Goal: Information Seeking & Learning: Check status

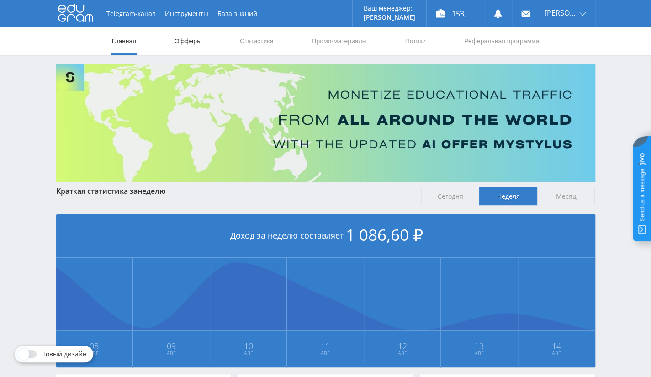
click at [187, 42] on link "Офферы" at bounding box center [188, 40] width 29 height 27
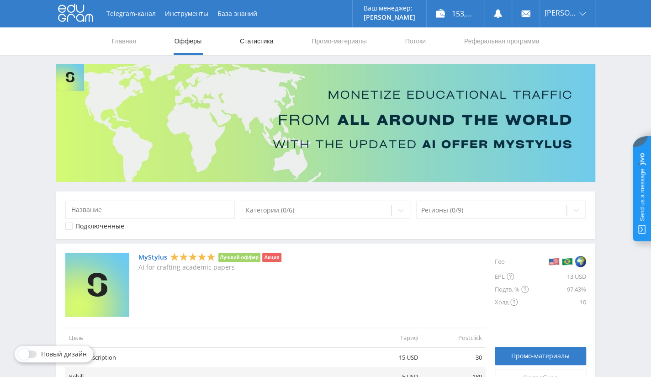
click at [271, 41] on link "Статистика" at bounding box center [257, 40] width 36 height 27
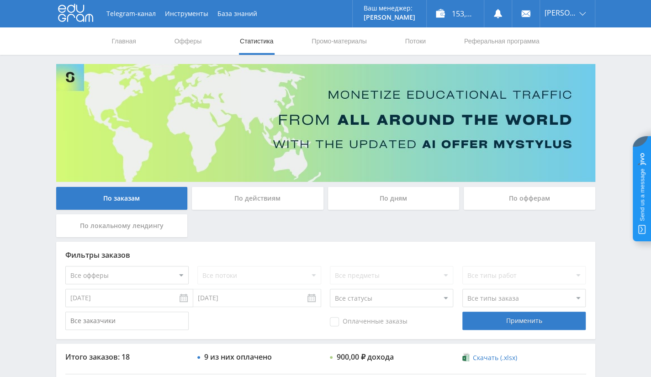
scroll to position [91, 0]
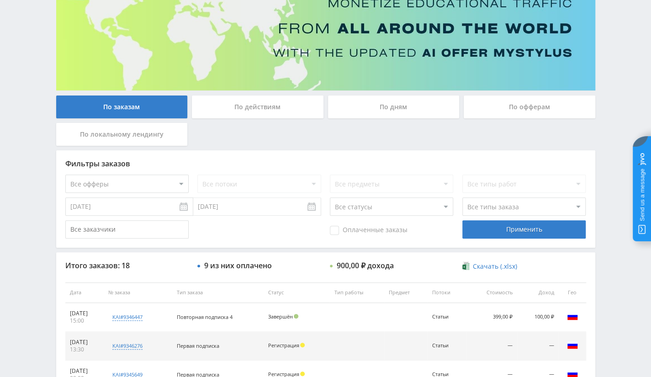
click at [239, 183] on div "Все потоки" at bounding box center [258, 183] width 123 height 18
click at [163, 183] on select "Все офферы MyStylus MyStylus - Revshare Кампус AI Studybay Автор24 Studybay Bra…" at bounding box center [126, 183] width 123 height 18
click at [252, 159] on div "Фильтры заказов" at bounding box center [325, 163] width 521 height 8
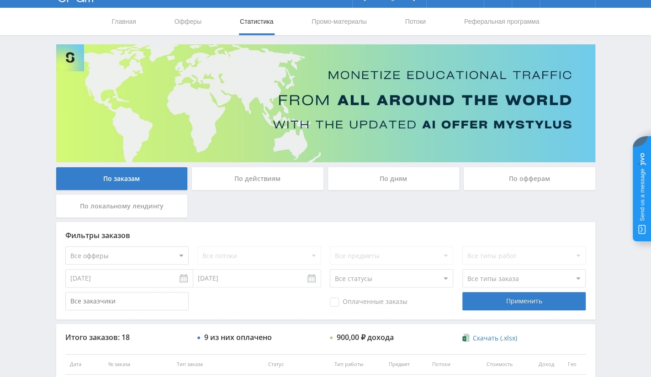
scroll to position [0, 0]
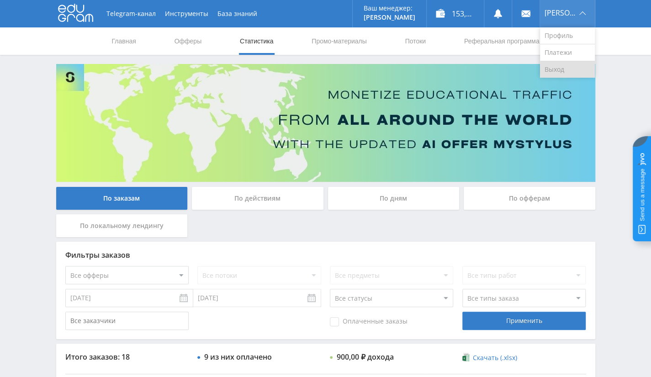
click at [574, 69] on link "Выход" at bounding box center [567, 69] width 55 height 16
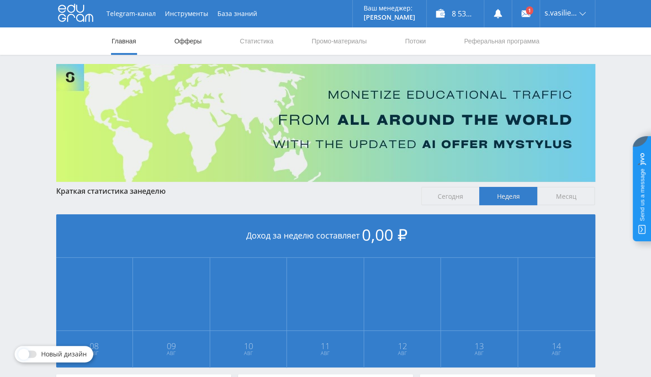
click at [195, 40] on link "Офферы" at bounding box center [188, 40] width 29 height 27
click at [251, 38] on link "Статистика" at bounding box center [257, 40] width 36 height 27
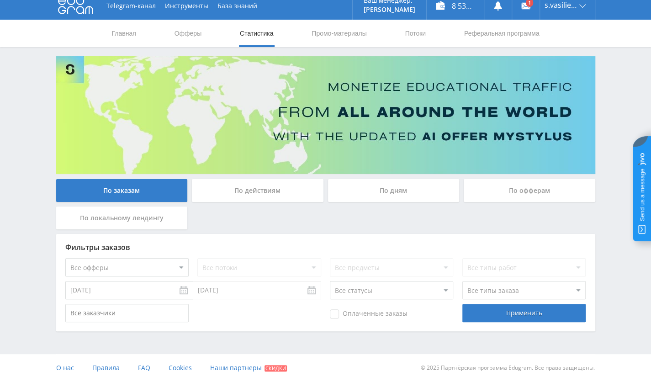
scroll to position [12, 0]
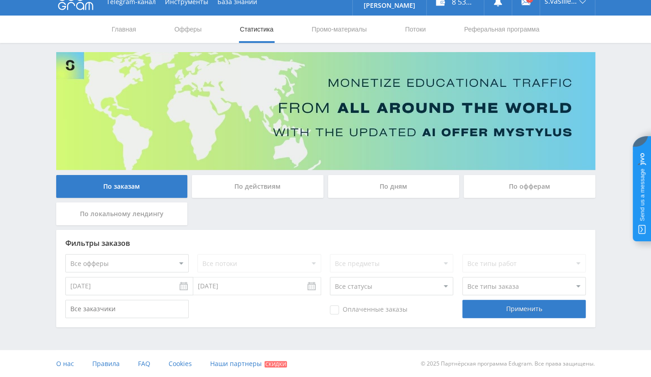
click at [150, 286] on input "07.08.2025" at bounding box center [129, 286] width 128 height 18
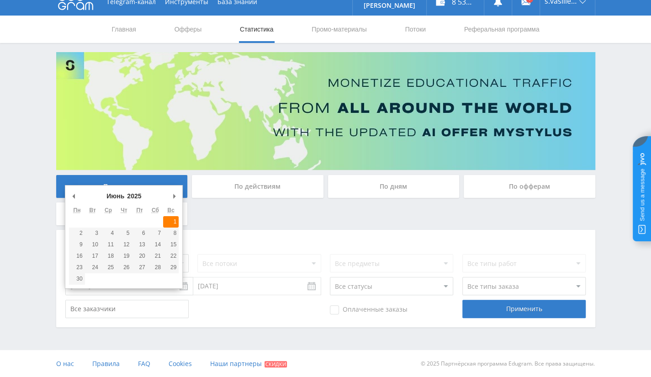
type input "01.06.2025"
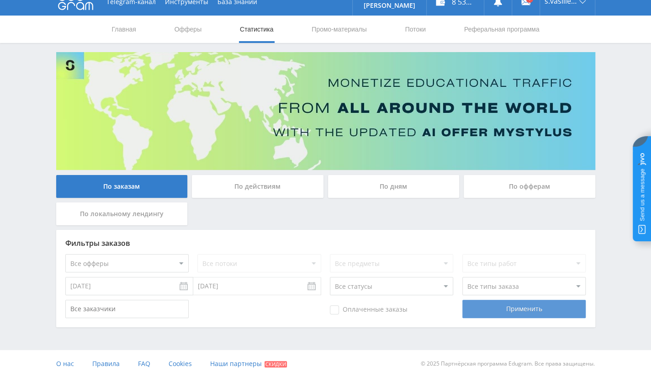
click at [503, 305] on div "Применить" at bounding box center [523, 309] width 123 height 18
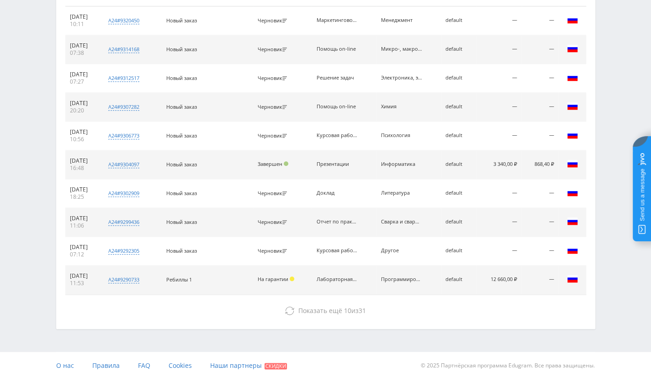
scroll to position [114, 0]
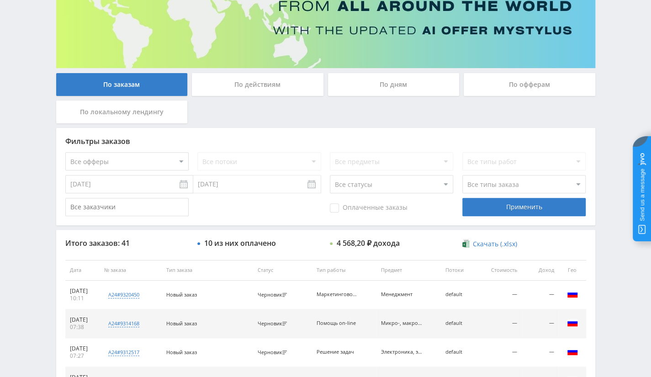
click at [136, 163] on select "Все офферы MyStylus MyStylus - Revshare Кампус AI Studybay Автор24 Studybay Bra…" at bounding box center [126, 161] width 123 height 18
click at [226, 213] on div "Оплаченные заказы Применить" at bounding box center [325, 207] width 521 height 18
click at [556, 77] on div "По офферам" at bounding box center [530, 84] width 132 height 23
click at [0, 0] on input "По офферам" at bounding box center [0, 0] width 0 height 0
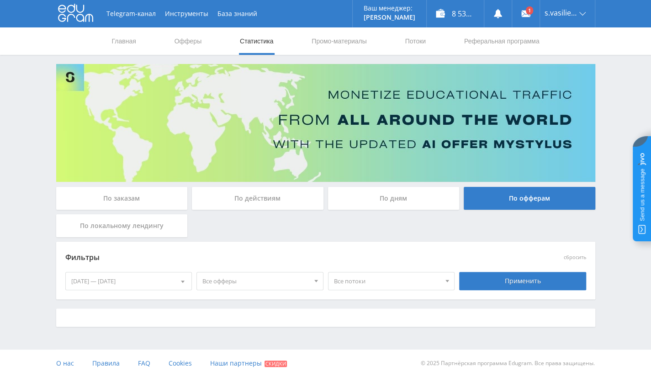
scroll to position [0, 0]
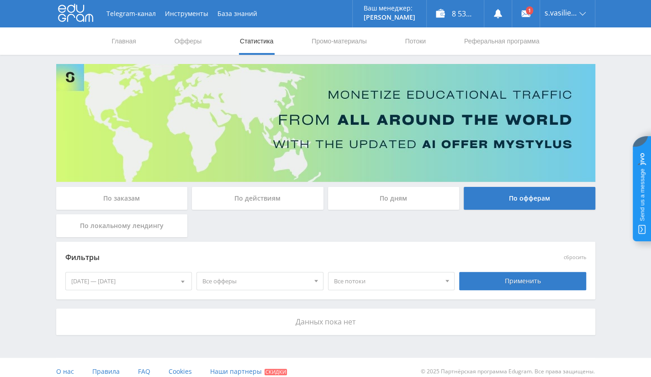
click at [110, 285] on div "08.08.2025 — 14.08.2025" at bounding box center [129, 280] width 126 height 17
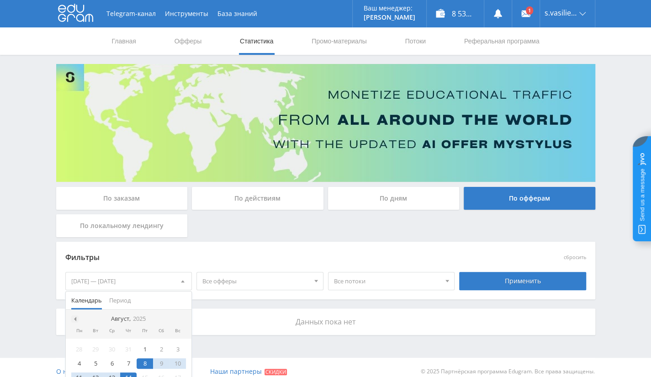
click at [73, 316] on span at bounding box center [74, 318] width 5 height 5
drag, startPoint x: 181, startPoint y: 349, endPoint x: 413, endPoint y: 286, distance: 239.9
click at [182, 349] on div "1" at bounding box center [177, 349] width 16 height 11
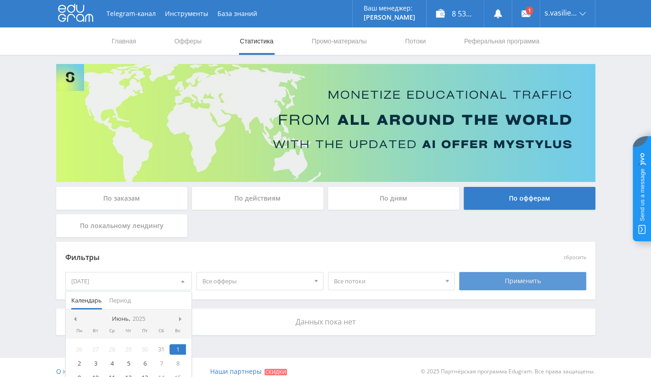
click at [498, 279] on div "Применить" at bounding box center [522, 281] width 127 height 18
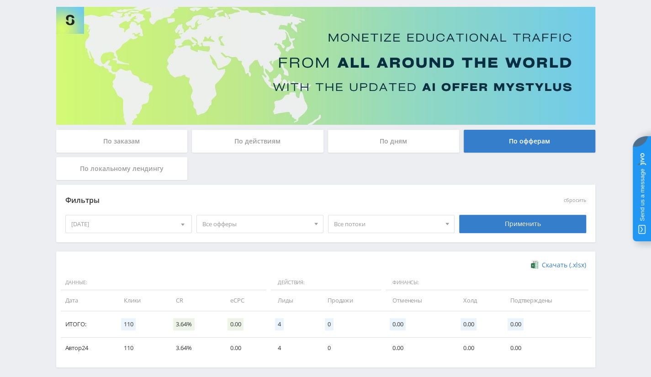
scroll to position [97, 0]
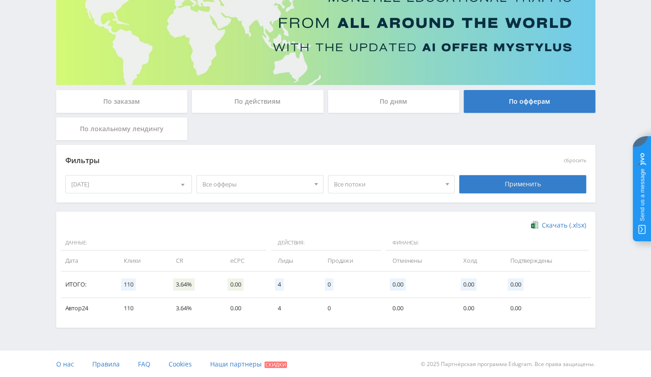
click at [168, 95] on div "По заказам" at bounding box center [122, 101] width 132 height 23
click at [0, 0] on input "По заказам" at bounding box center [0, 0] width 0 height 0
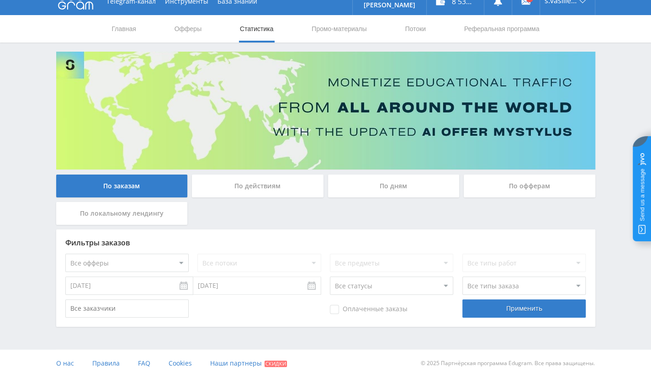
scroll to position [12, 0]
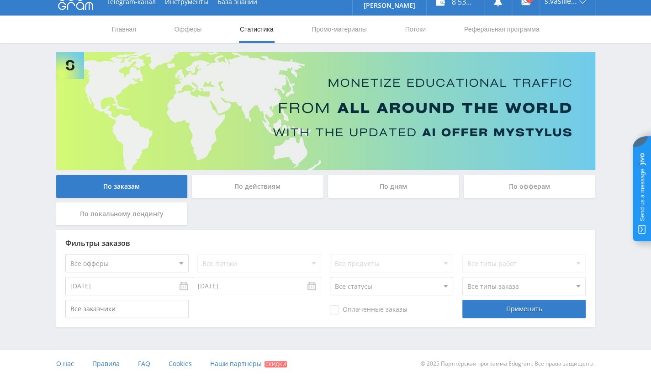
click at [264, 266] on div "Все потоки" at bounding box center [258, 263] width 123 height 18
click at [156, 268] on select "Все офферы MyStylus MyStylus - Revshare Кампус AI Studybay Автор24 Studybay Bra…" at bounding box center [126, 263] width 123 height 18
select select "1"
click at [224, 267] on select "Все потоки default" at bounding box center [258, 263] width 123 height 18
click at [197, 254] on select "Все потоки default" at bounding box center [258, 263] width 123 height 18
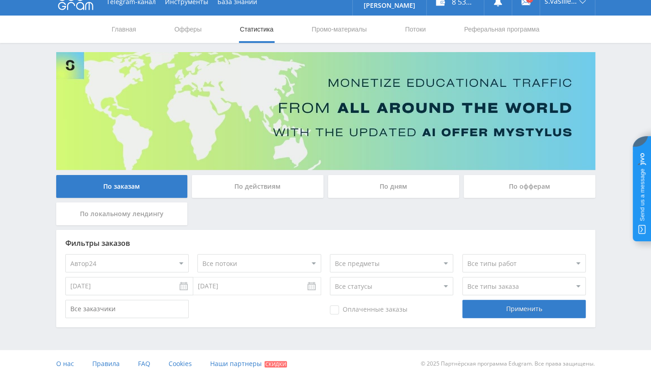
click at [533, 261] on select at bounding box center [523, 263] width 123 height 18
click at [395, 238] on div "Фильтры заказов Все офферы MyStylus MyStylus - Revshare Кампус AI Studybay Авто…" at bounding box center [325, 278] width 539 height 97
click at [410, 288] on select "Все статусы В аукционе В работе На гарантии Завершен Возврат Черновик" at bounding box center [391, 286] width 123 height 18
click at [330, 277] on select "Все статусы В аукционе В работе На гарантии Завершен Возврат Черновик" at bounding box center [391, 286] width 123 height 18
click at [502, 278] on select "Все типы заказа Ребилл Новый заказ" at bounding box center [523, 286] width 123 height 18
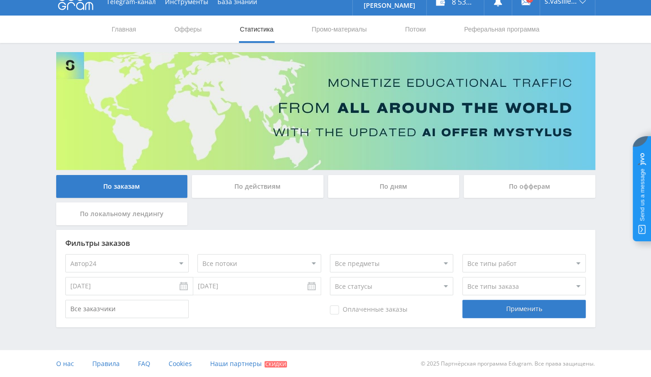
click at [436, 303] on div "Оплаченные заказы" at bounding box center [391, 309] width 123 height 18
click at [532, 289] on select "Все типы заказа Ребилл Новый заказ" at bounding box center [523, 286] width 123 height 18
click at [462, 277] on select "Все типы заказа Ребилл Новый заказ" at bounding box center [523, 286] width 123 height 18
click at [385, 279] on select "Все статусы В аукционе В работе На гарантии Завершен Возврат Черновик" at bounding box center [391, 286] width 123 height 18
click at [385, 284] on select "Все статусы В аукционе В работе На гарантии Завершен Возврат Черновик" at bounding box center [391, 286] width 123 height 18
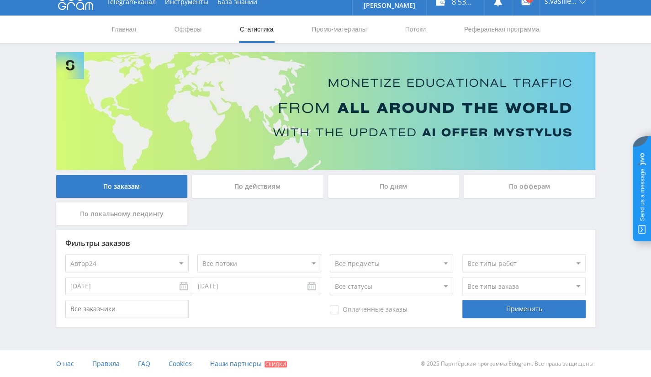
click at [330, 277] on select "Все статусы В аукционе В работе На гарантии Завершен Возврат Черновик" at bounding box center [391, 286] width 123 height 18
click at [404, 274] on div "Фильтры заказов Все офферы MyStylus MyStylus - Revshare Кампус AI Studybay Авто…" at bounding box center [325, 278] width 539 height 97
click at [400, 290] on select "Все статусы В аукционе В работе На гарантии Завершен Возврат Черновик" at bounding box center [391, 286] width 123 height 18
select select "-1"
click at [330, 277] on select "Все статусы В аукционе В работе На гарантии Завершен Возврат Черновик" at bounding box center [391, 286] width 123 height 18
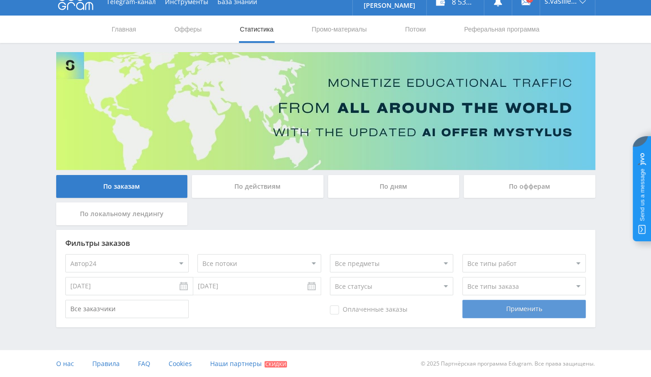
click at [532, 305] on div "Применить" at bounding box center [523, 309] width 123 height 18
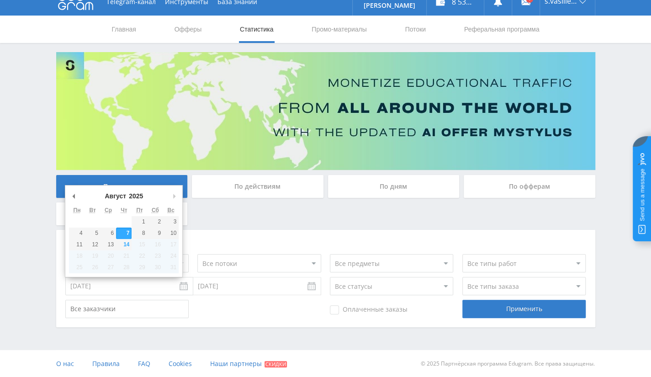
click at [155, 294] on input "07.08.2025" at bounding box center [129, 286] width 128 height 18
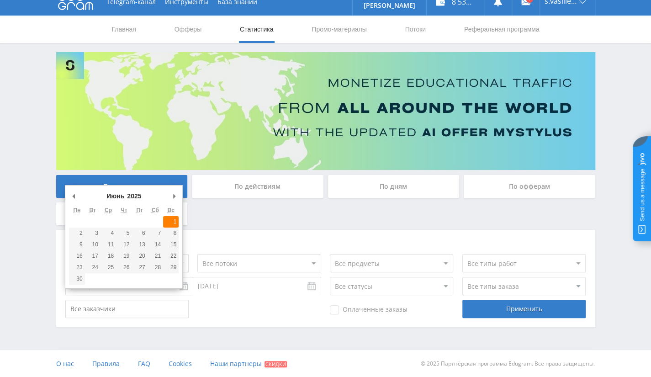
type input "01.06.2025"
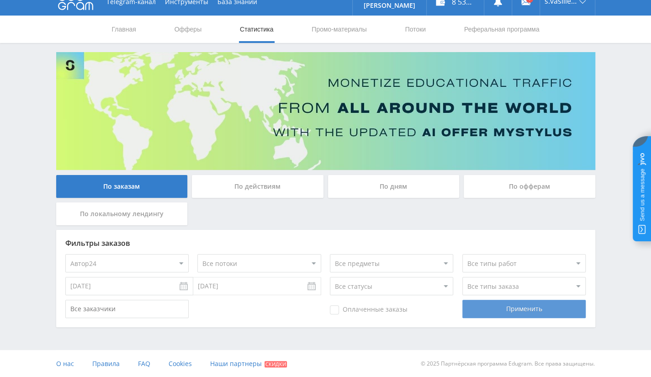
click at [488, 305] on div "Применить" at bounding box center [523, 309] width 123 height 18
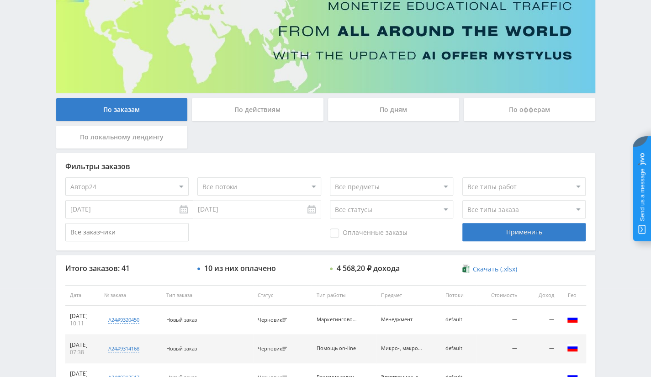
scroll to position [195, 0]
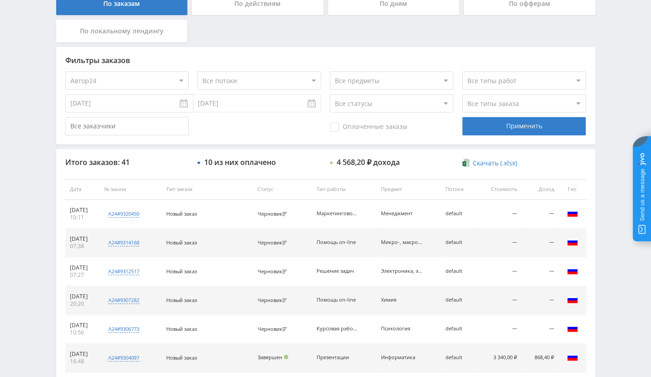
click at [397, 103] on select "Все статусы В аукционе В работе На гарантии Завершен Возврат Черновик" at bounding box center [391, 103] width 123 height 18
click at [260, 134] on div "Оплаченные заказы Применить" at bounding box center [325, 126] width 521 height 18
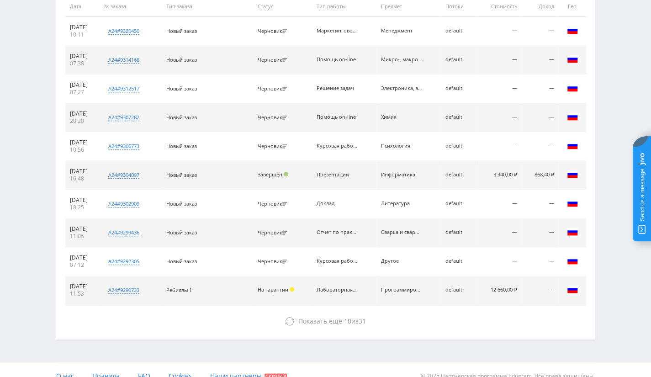
scroll to position [149, 0]
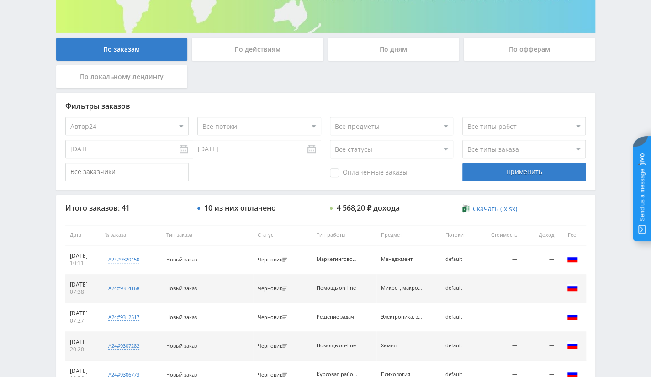
click at [408, 148] on select "Все статусы В аукционе В работе На гарантии Завершен Возврат Черновик" at bounding box center [391, 149] width 123 height 18
click at [330, 140] on select "Все статусы В аукционе В работе На гарантии Завершен Возврат Черновик" at bounding box center [391, 149] width 123 height 18
click at [490, 172] on div "Применить" at bounding box center [523, 172] width 123 height 18
click at [394, 153] on select "Все статусы В аукционе В работе На гарантии Завершен Возврат Черновик" at bounding box center [391, 149] width 123 height 18
click at [330, 140] on select "Все статусы В аукционе В работе На гарантии Завершен Возврат Черновик" at bounding box center [391, 149] width 123 height 18
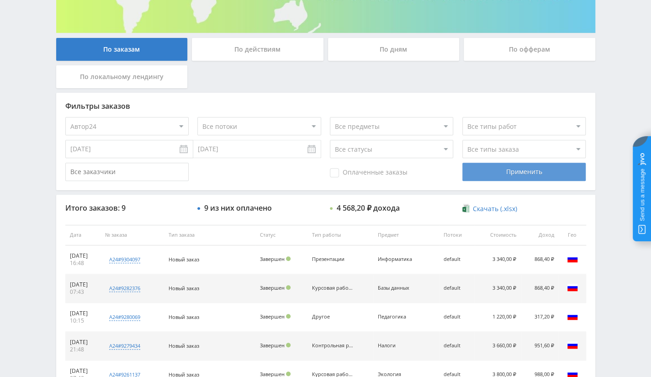
click at [518, 169] on div "Применить" at bounding box center [523, 172] width 123 height 18
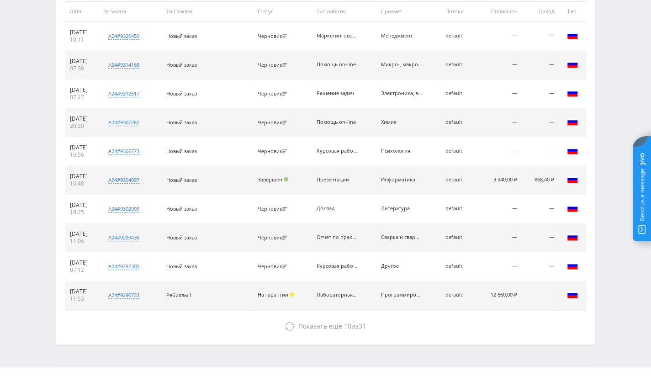
scroll to position [377, 0]
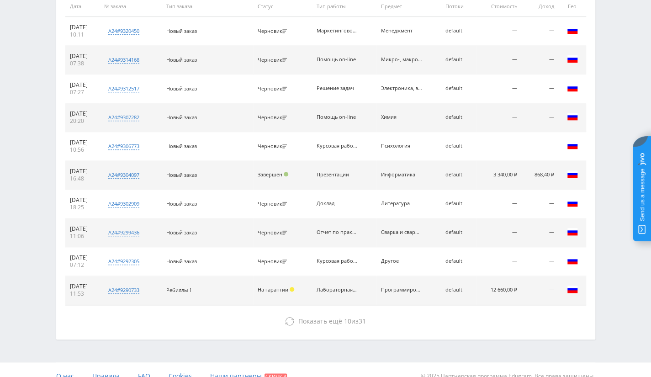
drag, startPoint x: 426, startPoint y: 288, endPoint x: 553, endPoint y: 285, distance: 127.9
click at [553, 285] on tr "19.06.2025 11:53 a24#9290733 Новое задание по программированию Кол-во ставок 3 …" at bounding box center [325, 290] width 521 height 29
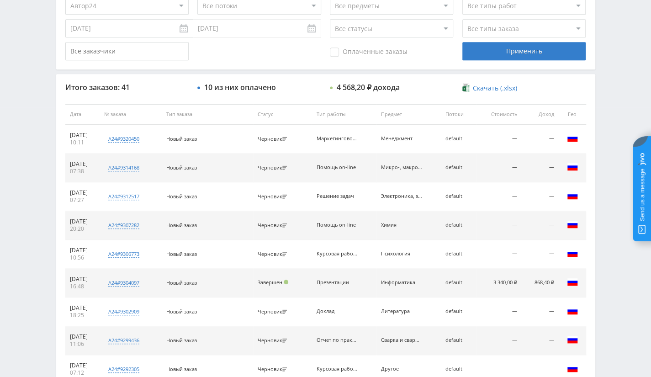
scroll to position [159, 0]
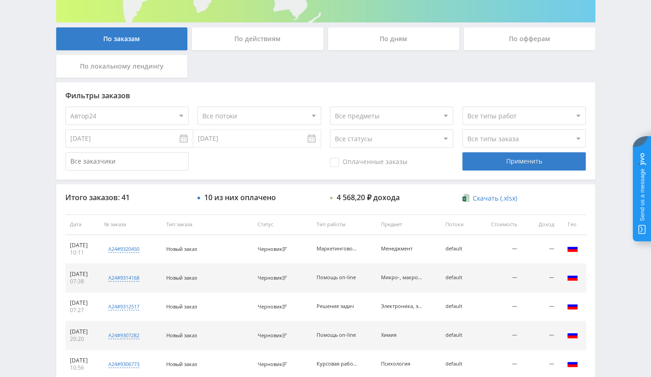
click at [398, 137] on select "Все статусы В аукционе В работе На гарантии Завершен Возврат Черновик" at bounding box center [391, 138] width 123 height 18
click at [330, 129] on select "Все статусы В аукционе В работе На гарантии Завершен Возврат Черновик" at bounding box center [391, 138] width 123 height 18
drag, startPoint x: 393, startPoint y: 140, endPoint x: 393, endPoint y: 145, distance: 5.0
click at [393, 140] on select "Все статусы В аукционе В работе На гарантии Завершен Возврат Черновик" at bounding box center [391, 138] width 123 height 18
click at [330, 129] on select "Все статусы В аукционе В работе На гарантии Завершен Возврат Черновик" at bounding box center [391, 138] width 123 height 18
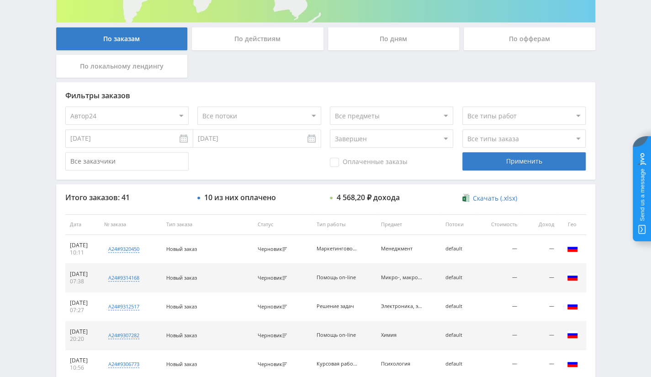
click at [516, 133] on select "Все типы заказа Ребилл Новый заказ" at bounding box center [523, 138] width 123 height 18
click at [462, 129] on select "Все типы заказа Ребилл Новый заказ" at bounding box center [523, 138] width 123 height 18
click at [496, 162] on div "Применить" at bounding box center [523, 161] width 123 height 18
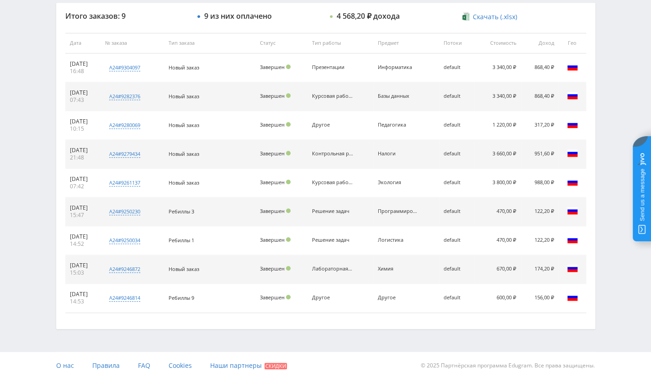
scroll to position [158, 0]
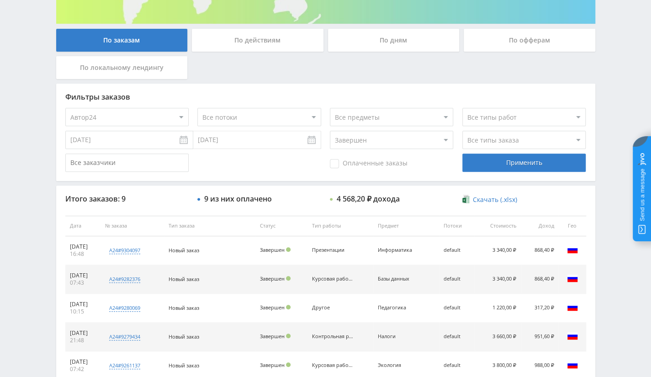
click at [407, 140] on select "Все статусы В аукционе В работе На гарантии Завершен Возврат Черновик" at bounding box center [391, 140] width 123 height 18
click at [330, 131] on select "Все статусы В аукционе В работе На гарантии Завершен Возврат Черновик" at bounding box center [391, 140] width 123 height 18
click at [501, 161] on div "Применить" at bounding box center [523, 162] width 123 height 18
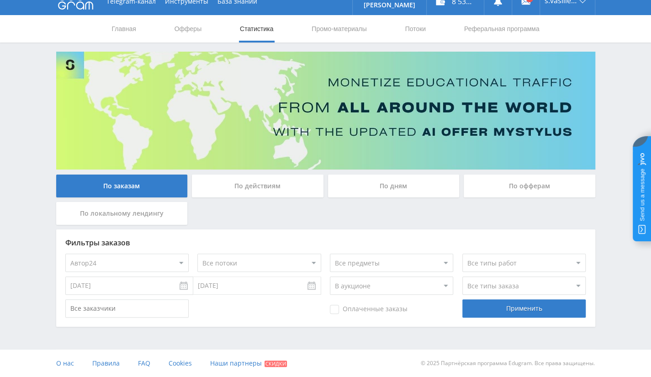
scroll to position [12, 0]
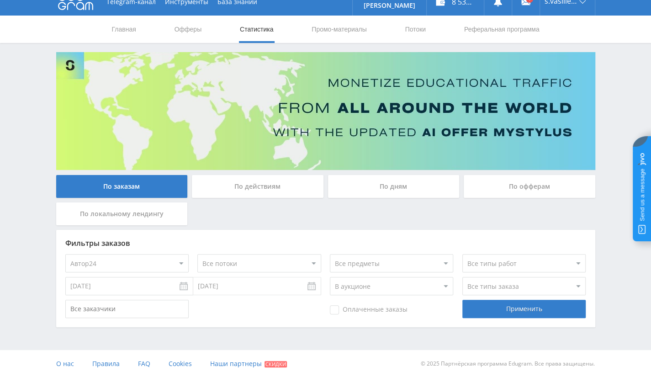
click at [415, 286] on select "Все статусы В аукционе В работе На гарантии Завершен Возврат Черновик" at bounding box center [391, 286] width 123 height 18
click at [330, 277] on select "Все статусы В аукционе В работе На гарантии Завершен Возврат Черновик" at bounding box center [391, 286] width 123 height 18
click at [498, 300] on div "Применить" at bounding box center [523, 309] width 123 height 18
click at [426, 284] on select "Все статусы В аукционе В работе На гарантии Завершен Возврат Черновик" at bounding box center [391, 286] width 123 height 18
click at [330, 277] on select "Все статусы В аукционе В работе На гарантии Завершен Возврат Черновик" at bounding box center [391, 286] width 123 height 18
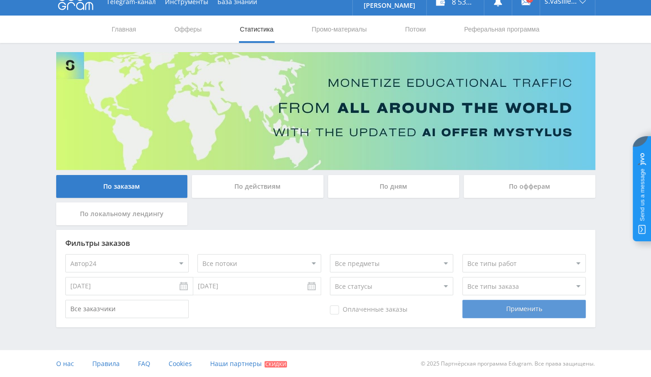
click at [500, 313] on div "Применить" at bounding box center [523, 309] width 123 height 18
click at [492, 309] on div "Применить" at bounding box center [523, 309] width 123 height 18
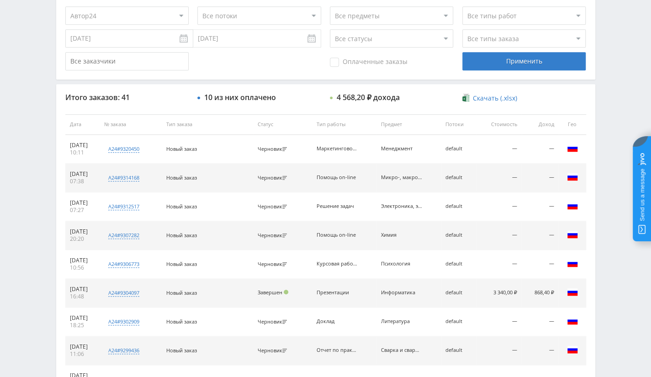
scroll to position [195, 0]
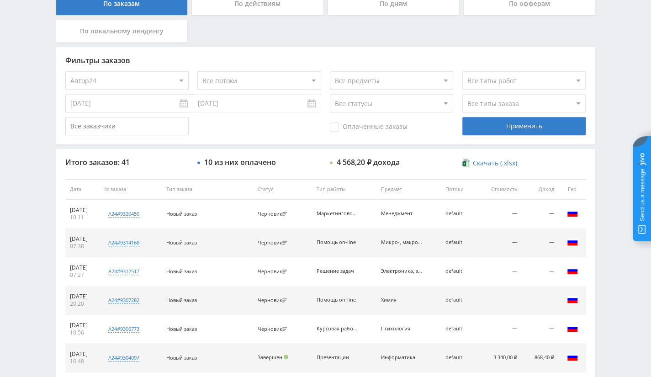
drag, startPoint x: 372, startPoint y: 104, endPoint x: 376, endPoint y: 111, distance: 8.8
click at [372, 104] on select "Все статусы В аукционе В работе На гарантии Завершен Возврат Черновик" at bounding box center [391, 103] width 123 height 18
click at [330, 94] on select "Все статусы В аукционе В работе На гарантии Завершен Возврат Черновик" at bounding box center [391, 103] width 123 height 18
click at [483, 125] on div "Применить" at bounding box center [523, 126] width 123 height 18
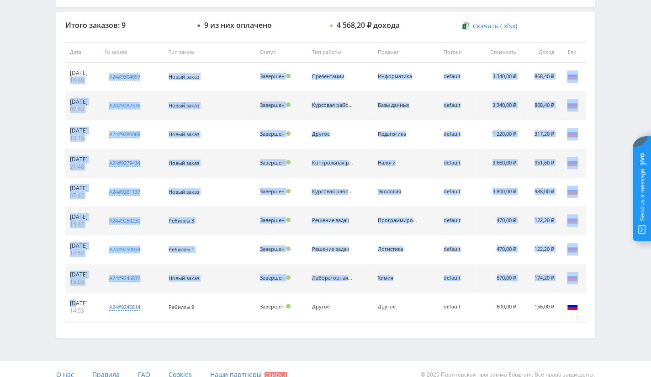
drag, startPoint x: 76, startPoint y: 299, endPoint x: 86, endPoint y: 70, distance: 229.5
click at [86, 70] on tbody "27.06.2025 16:48 a24#9304097 текст ,презентация exel Кол-во ставок 8 Заказчик u…" at bounding box center [325, 192] width 521 height 259
click at [87, 77] on div "16:48" at bounding box center [83, 80] width 26 height 7
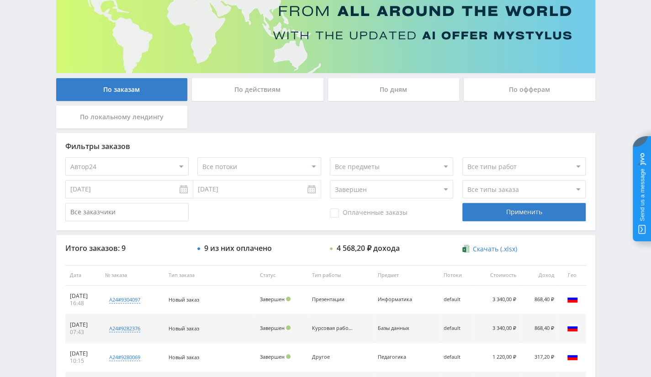
scroll to position [103, 0]
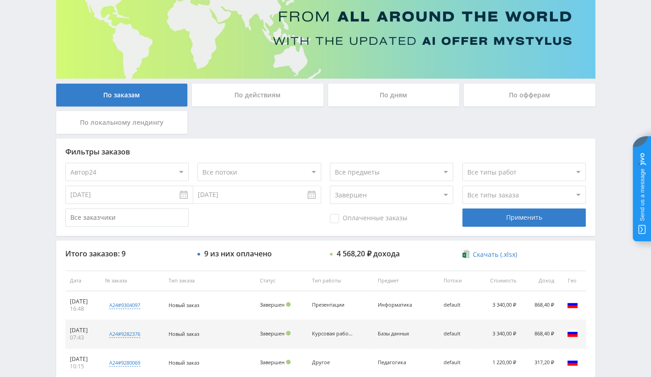
click at [392, 202] on select "Все статусы В аукционе В работе На гарантии Завершен Возврат Черновик" at bounding box center [391, 194] width 123 height 18
click at [330, 185] on select "Все статусы В аукционе В работе На гарантии Завершен Возврат Черновик" at bounding box center [391, 194] width 123 height 18
click at [406, 192] on select "Все статусы В аукционе В работе На гарантии Завершен Возврат Черновик" at bounding box center [391, 194] width 123 height 18
click at [330, 185] on select "Все статусы В аукционе В работе На гарантии Завершен Возврат Черновик" at bounding box center [391, 194] width 123 height 18
drag, startPoint x: 497, startPoint y: 215, endPoint x: 486, endPoint y: 235, distance: 22.9
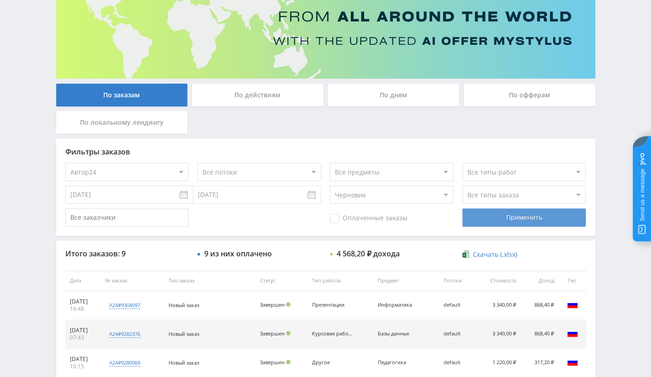
click at [497, 216] on div "Применить" at bounding box center [523, 217] width 123 height 18
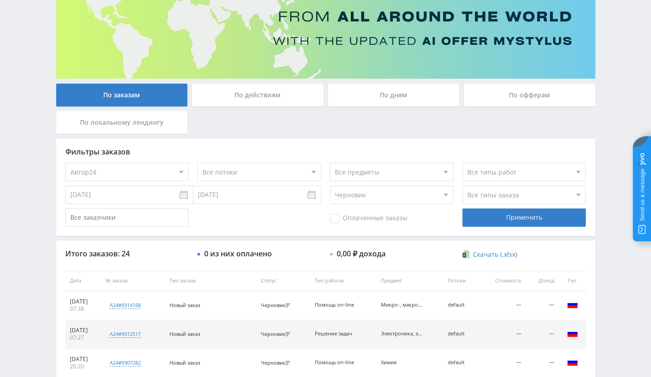
drag, startPoint x: 389, startPoint y: 192, endPoint x: 389, endPoint y: 198, distance: 6.0
click at [389, 192] on select "Все статусы В аукционе В работе На гарантии Завершен Возврат Черновик" at bounding box center [391, 194] width 123 height 18
click at [330, 185] on select "Все статусы В аукционе В работе На гарантии Завершен Возврат Черновик" at bounding box center [391, 194] width 123 height 18
click at [497, 221] on div "Применить" at bounding box center [523, 217] width 123 height 18
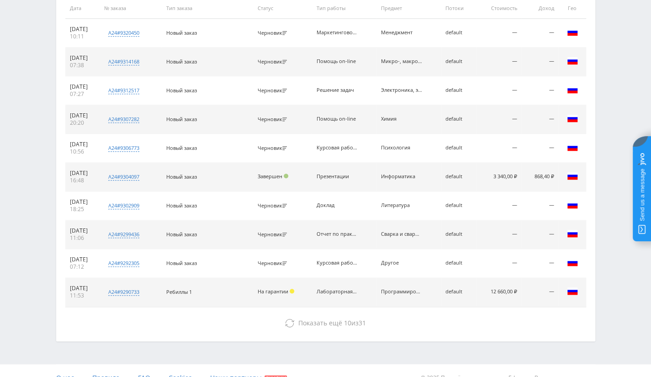
scroll to position [377, 0]
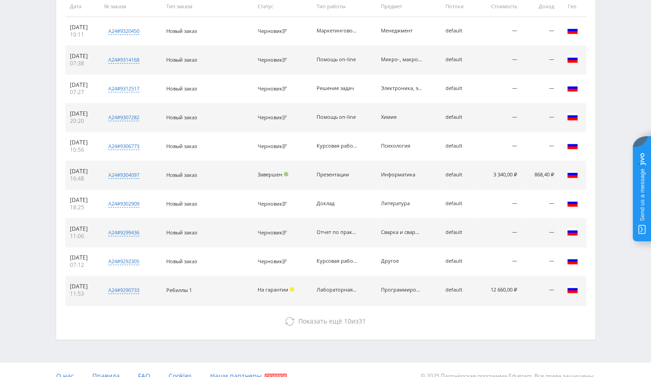
click at [289, 291] on td "На гарантии" at bounding box center [282, 290] width 58 height 29
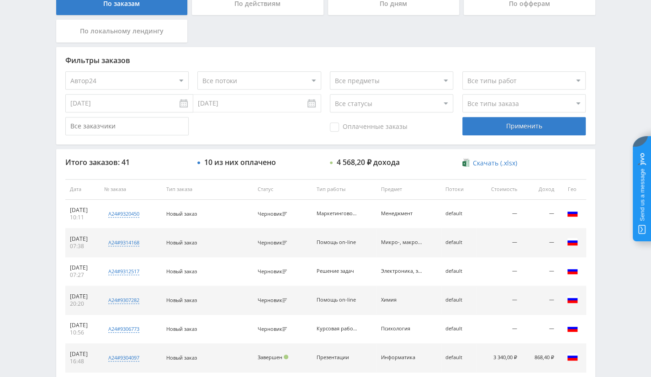
scroll to position [103, 0]
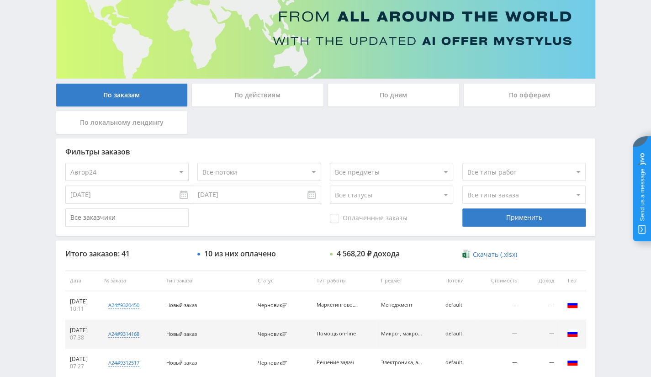
click at [397, 200] on select "Все статусы В аукционе В работе На гарантии Завершен Возврат Черновик" at bounding box center [391, 194] width 123 height 18
click at [330, 185] on select "Все статусы В аукционе В работе На гарантии Завершен Возврат Черновик" at bounding box center [391, 194] width 123 height 18
click at [528, 218] on div "Применить" at bounding box center [523, 217] width 123 height 18
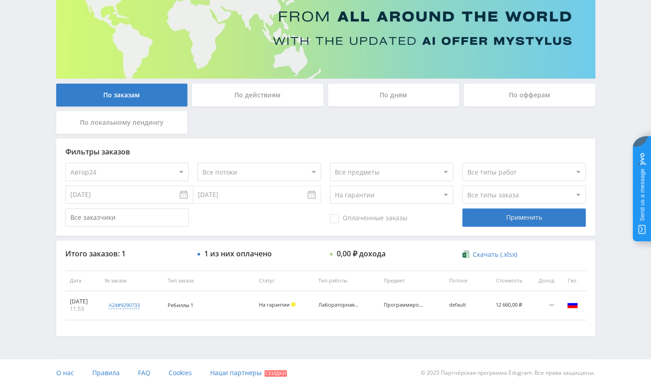
click at [398, 191] on select "Все статусы В аукционе В работе На гарантии Завершен Возврат Черновик" at bounding box center [391, 194] width 123 height 18
click at [330, 185] on select "Все статусы В аукционе В работе На гарантии Завершен Возврат Черновик" at bounding box center [391, 194] width 123 height 18
click at [517, 236] on div "Фильтры заказов Все офферы MyStylus MyStylus - Revshare Кампус AI Studybay Авто…" at bounding box center [325, 237] width 539 height 198
click at [537, 222] on div "Применить" at bounding box center [523, 217] width 123 height 18
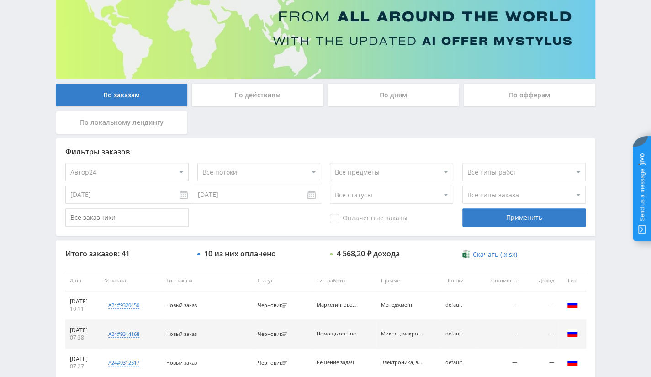
click at [429, 167] on select at bounding box center [391, 172] width 123 height 18
click at [414, 197] on select "Все статусы В аукционе В работе На гарантии Завершен Возврат Черновик" at bounding box center [391, 194] width 123 height 18
select select "3"
click at [330, 185] on select "Все статусы В аукционе В работе На гарантии Завершен Возврат Черновик" at bounding box center [391, 194] width 123 height 18
click at [518, 212] on div "Применить" at bounding box center [523, 217] width 123 height 18
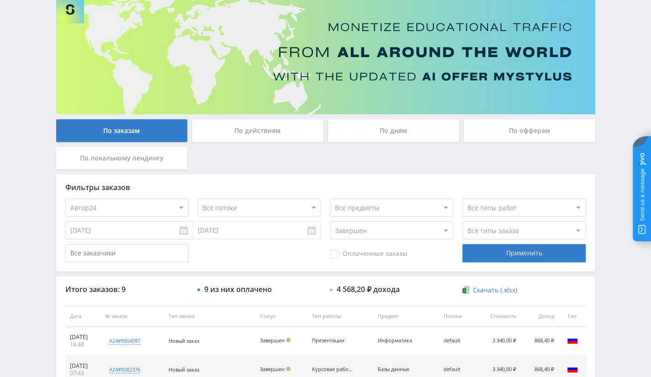
scroll to position [0, 0]
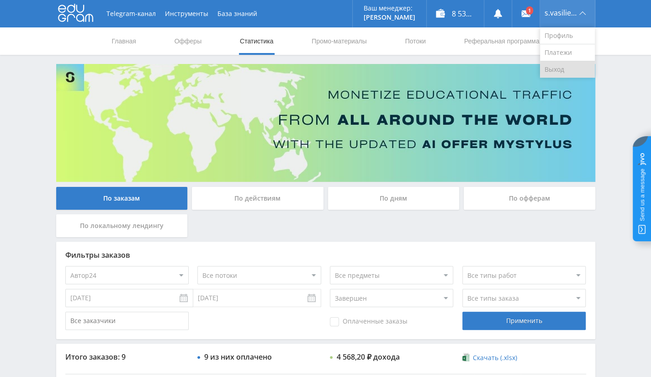
drag, startPoint x: 552, startPoint y: 75, endPoint x: 554, endPoint y: 69, distance: 6.6
click at [552, 75] on link "Выход" at bounding box center [567, 69] width 55 height 16
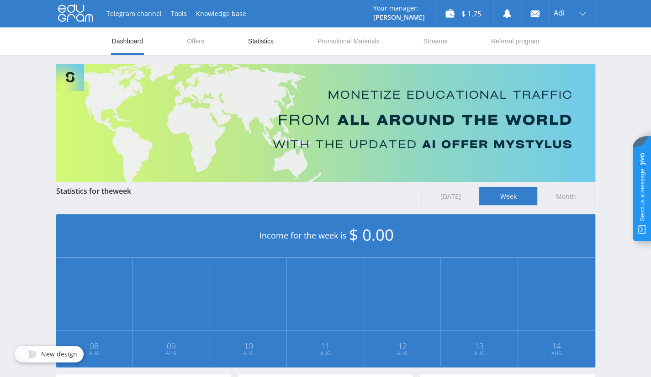
click at [268, 44] on link "Statistics" at bounding box center [260, 40] width 27 height 27
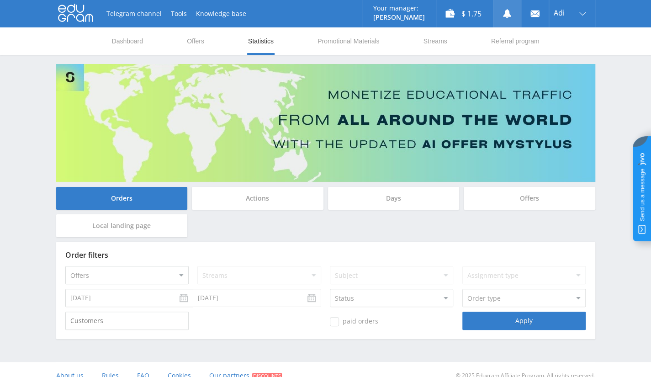
click at [497, 16] on link at bounding box center [506, 13] width 27 height 27
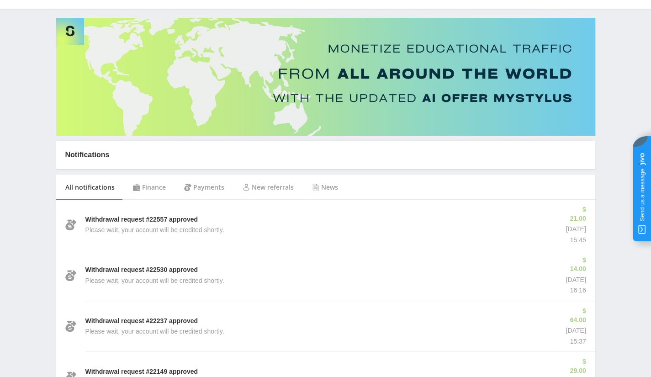
scroll to position [46, 0]
click at [153, 185] on div "Finance" at bounding box center [149, 188] width 51 height 26
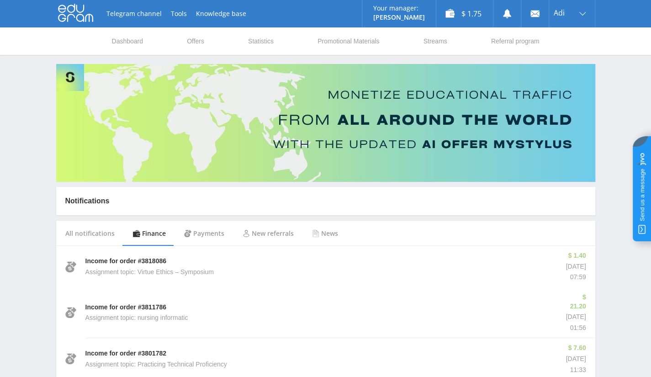
click at [296, 233] on div "New referrals" at bounding box center [267, 234] width 69 height 26
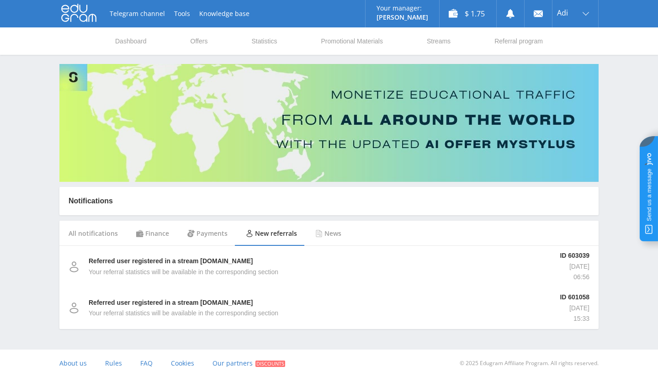
click at [198, 231] on div "Payments" at bounding box center [207, 234] width 58 height 26
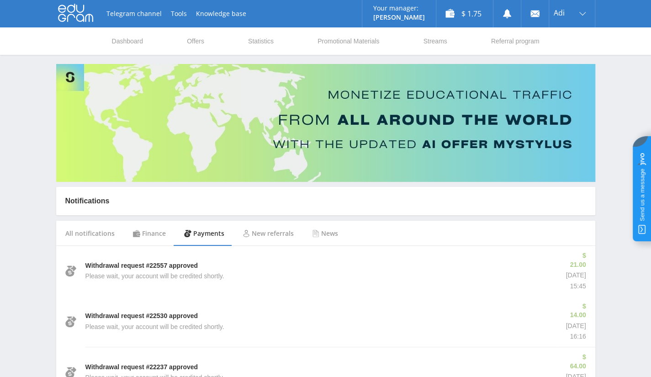
click at [144, 234] on div "Finance" at bounding box center [149, 234] width 51 height 26
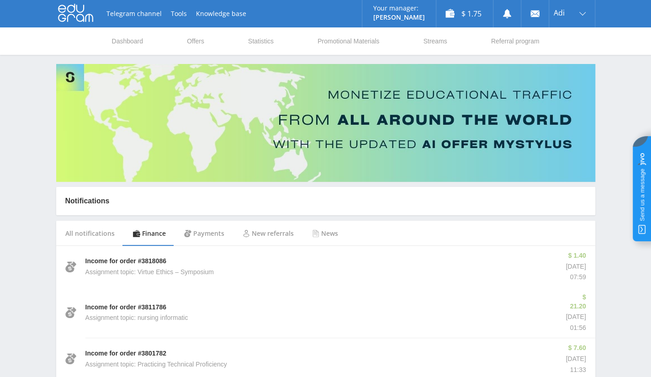
click at [56, 229] on div "All notifications" at bounding box center [90, 234] width 68 height 26
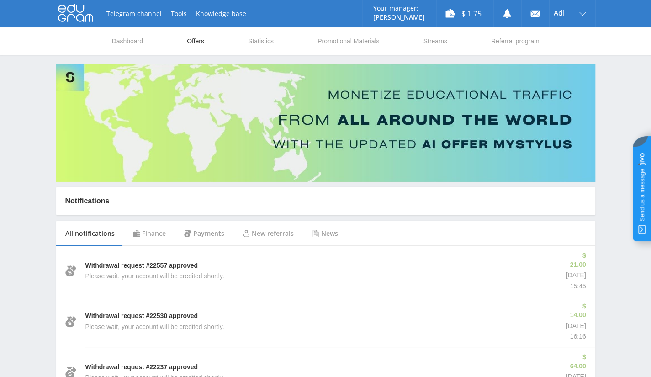
click at [199, 41] on link "Offers" at bounding box center [195, 40] width 19 height 27
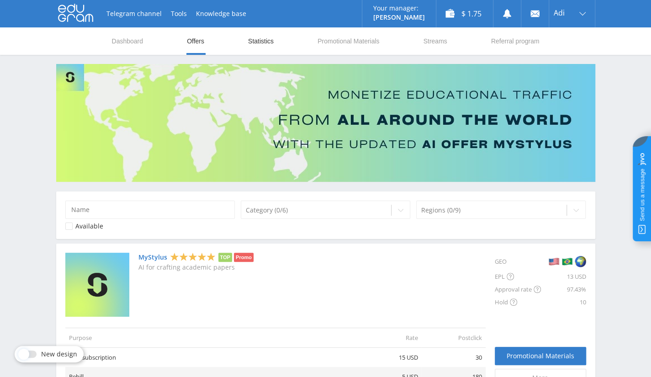
click at [269, 44] on link "Statistics" at bounding box center [260, 40] width 27 height 27
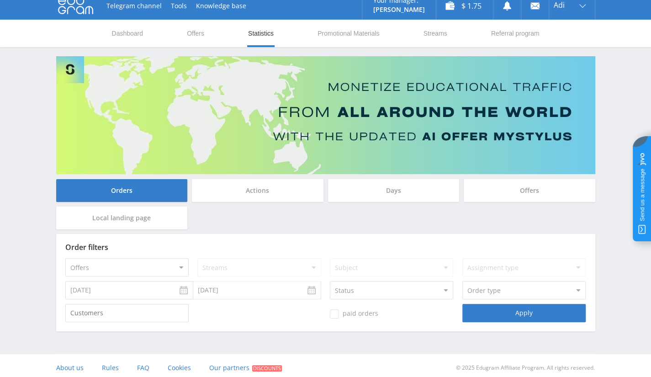
scroll to position [12, 0]
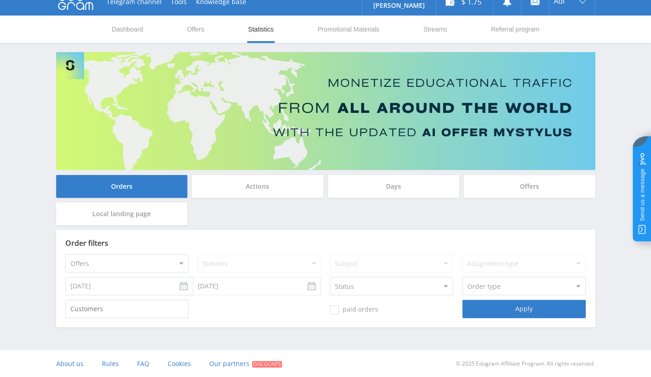
click at [541, 187] on div "Offers" at bounding box center [530, 186] width 132 height 23
click at [0, 0] on input "Offers" at bounding box center [0, 0] width 0 height 0
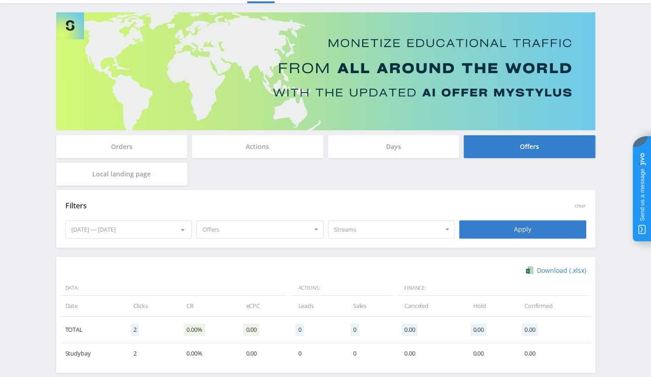
scroll to position [97, 0]
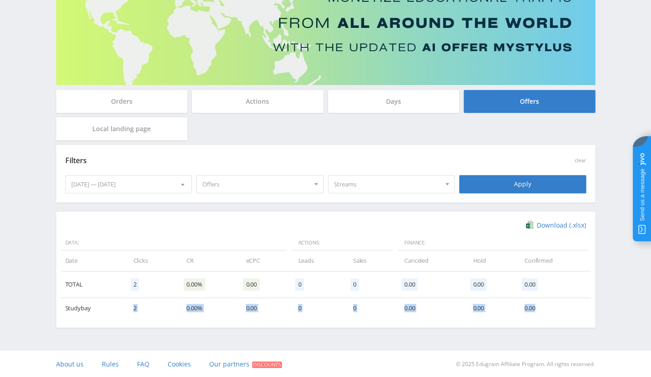
drag, startPoint x: 131, startPoint y: 304, endPoint x: 544, endPoint y: 312, distance: 413.4
click at [544, 312] on tr "Studybay 2 0.00% 0.00 0 0 0.00 0.00 0.00" at bounding box center [326, 308] width 530 height 21
click at [164, 190] on div "08.08.2025 — 08.14.2025" at bounding box center [129, 183] width 126 height 17
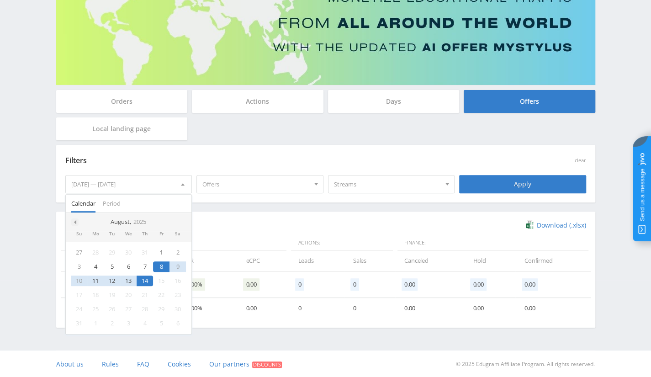
click at [76, 223] on div at bounding box center [74, 221] width 7 height 7
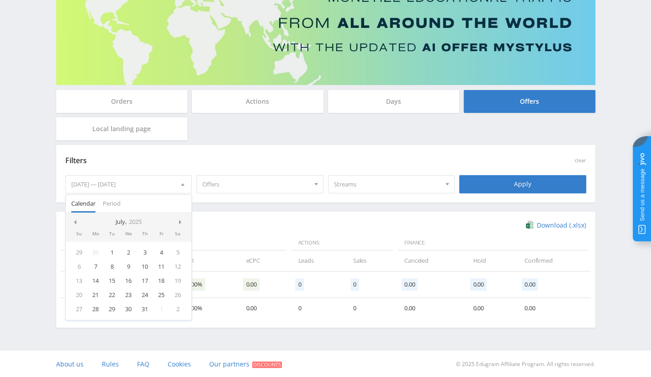
click at [76, 223] on div at bounding box center [74, 221] width 7 height 7
drag, startPoint x: 79, startPoint y: 254, endPoint x: 188, endPoint y: 266, distance: 109.4
click at [79, 254] on div "1" at bounding box center [79, 252] width 16 height 11
click at [180, 222] on span at bounding box center [181, 222] width 5 height 5
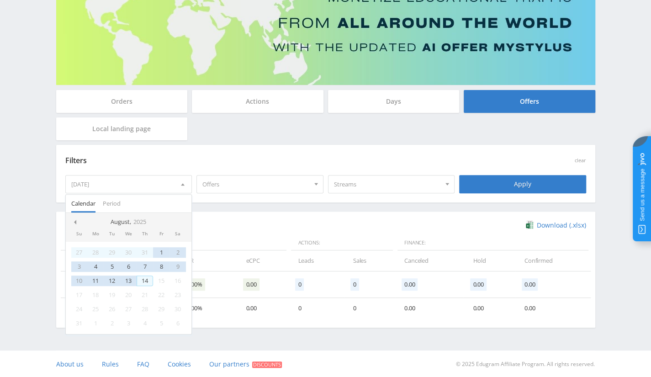
click at [148, 280] on div "14" at bounding box center [145, 280] width 16 height 11
click at [535, 184] on div "Apply" at bounding box center [522, 184] width 127 height 18
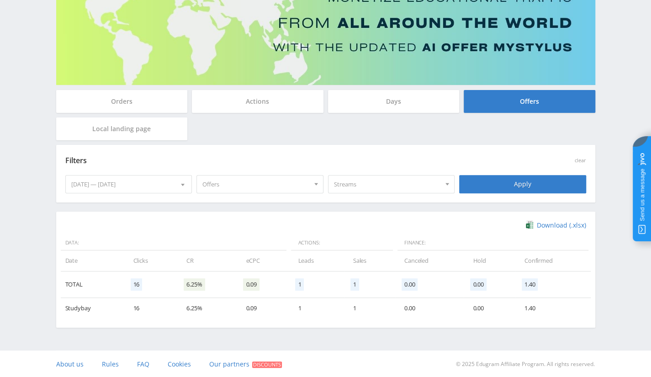
click at [234, 185] on span "Offers" at bounding box center [255, 183] width 107 height 17
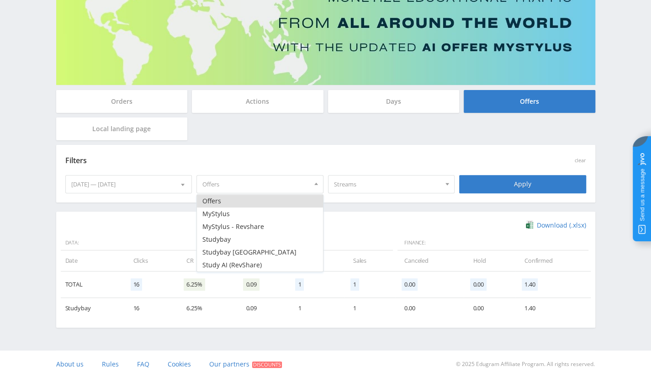
click at [248, 150] on div "Filters" at bounding box center [260, 160] width 394 height 21
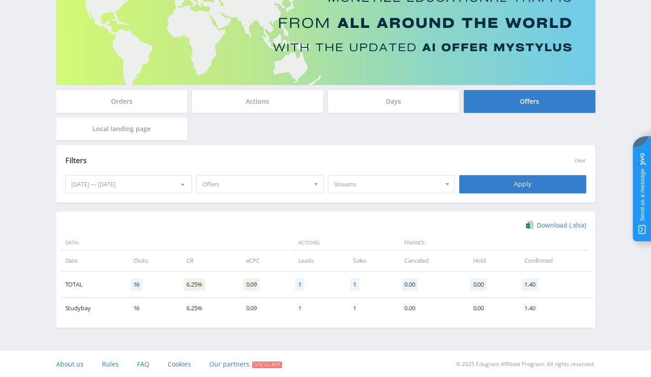
click at [146, 107] on div "Orders" at bounding box center [122, 101] width 132 height 23
click at [0, 0] on input "Orders" at bounding box center [0, 0] width 0 height 0
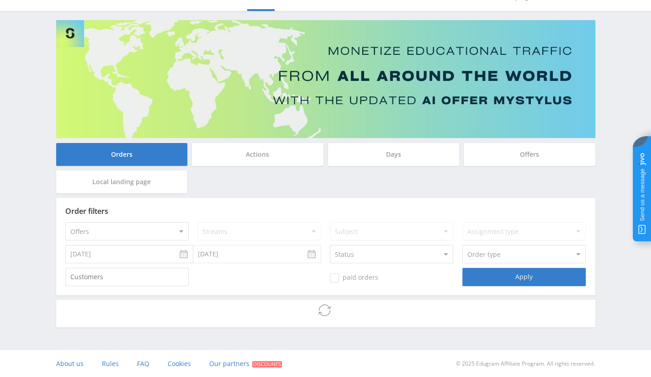
scroll to position [12, 0]
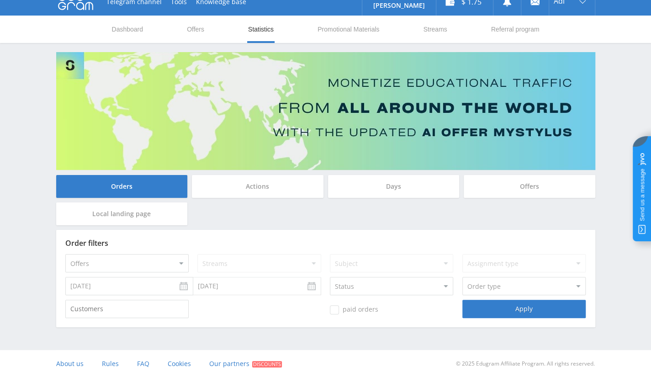
click at [113, 291] on body at bounding box center [325, 176] width 651 height 377
click at [117, 285] on input "08.07.2025" at bounding box center [129, 286] width 128 height 18
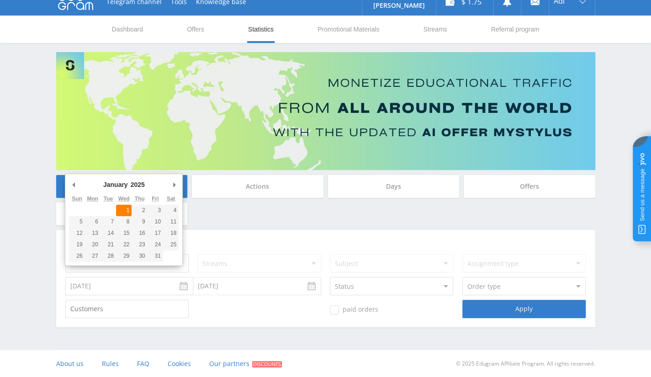
type input "01.01.2025"
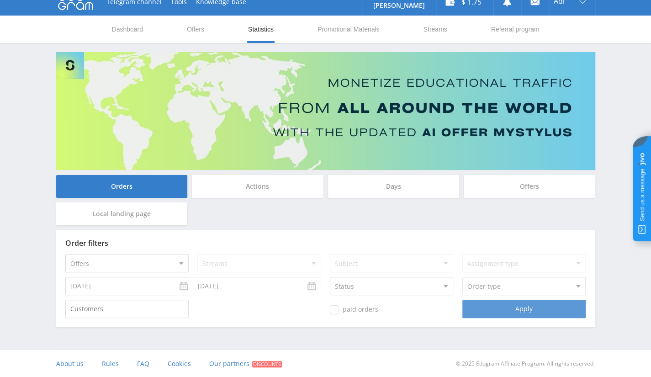
click at [500, 303] on div "Apply" at bounding box center [523, 309] width 123 height 18
click at [518, 309] on div "Apply" at bounding box center [523, 309] width 123 height 18
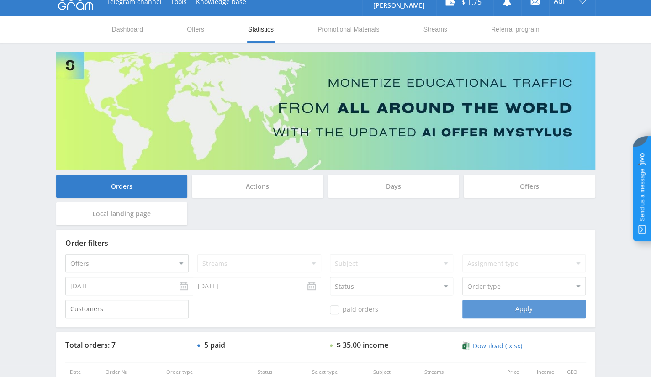
click at [516, 309] on div "Apply" at bounding box center [523, 309] width 123 height 18
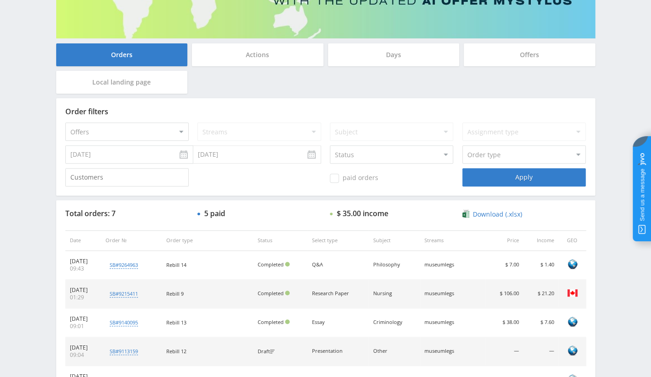
scroll to position [129, 0]
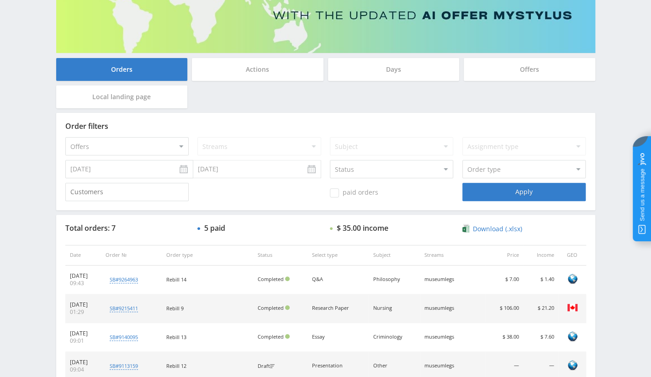
click at [153, 97] on div "Local landing page" at bounding box center [122, 96] width 132 height 23
click at [0, 0] on input "Local landing page" at bounding box center [0, 0] width 0 height 0
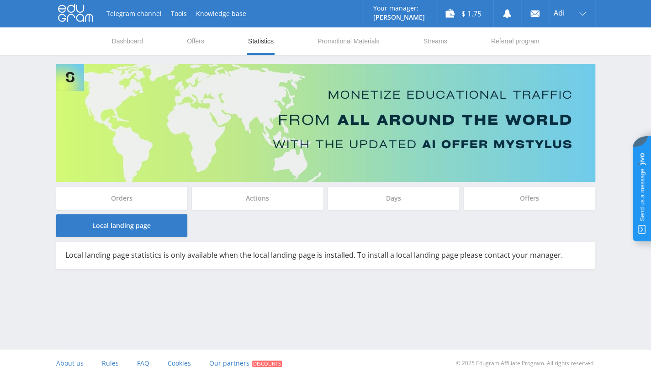
scroll to position [0, 0]
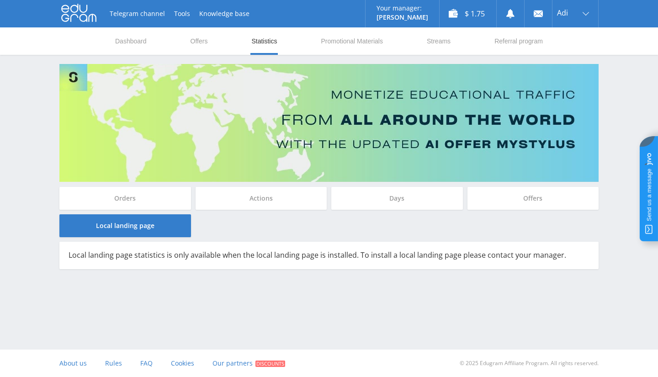
click at [278, 202] on div "Actions" at bounding box center [261, 198] width 132 height 23
click at [0, 0] on input "Actions" at bounding box center [0, 0] width 0 height 0
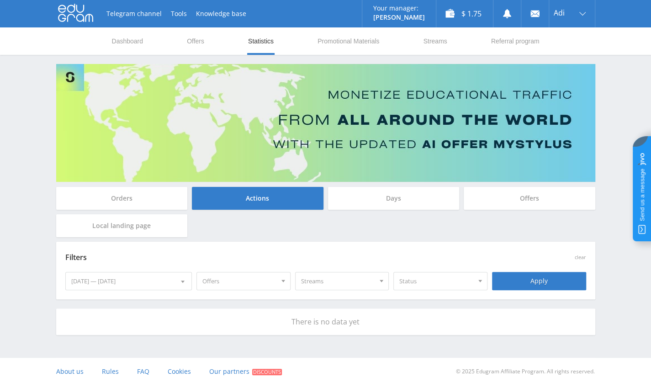
click at [114, 186] on div "Orders Actions Days Offers Local landing page Filters clear 08.08.2025 — 08.14.…" at bounding box center [326, 199] width 548 height 271
click at [123, 195] on div "Orders" at bounding box center [122, 198] width 132 height 23
click at [0, 0] on input "Orders" at bounding box center [0, 0] width 0 height 0
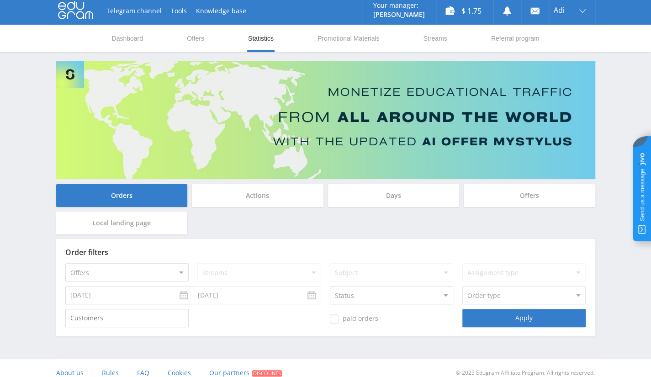
scroll to position [12, 0]
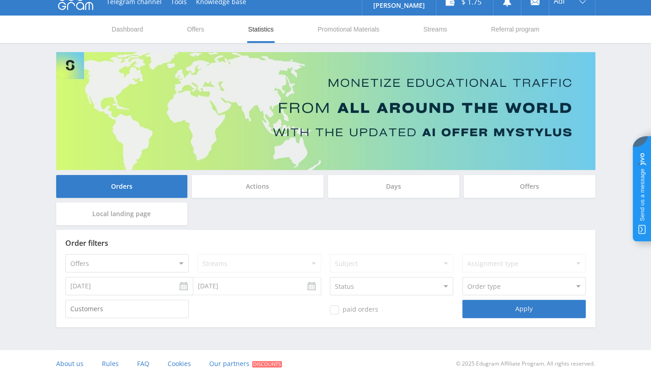
click at [230, 263] on div "Streams" at bounding box center [258, 263] width 123 height 18
click at [285, 188] on div "Actions" at bounding box center [258, 186] width 132 height 23
click at [0, 0] on input "Actions" at bounding box center [0, 0] width 0 height 0
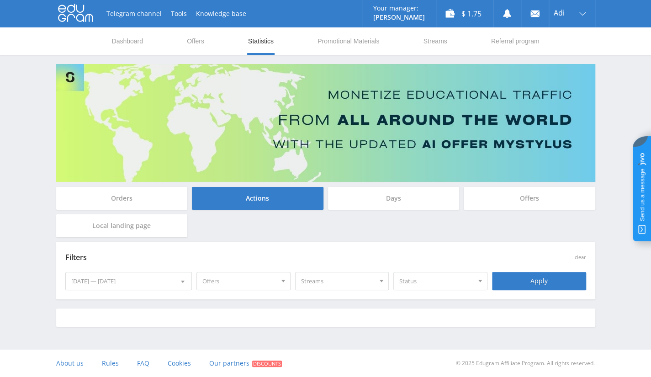
scroll to position [0, 0]
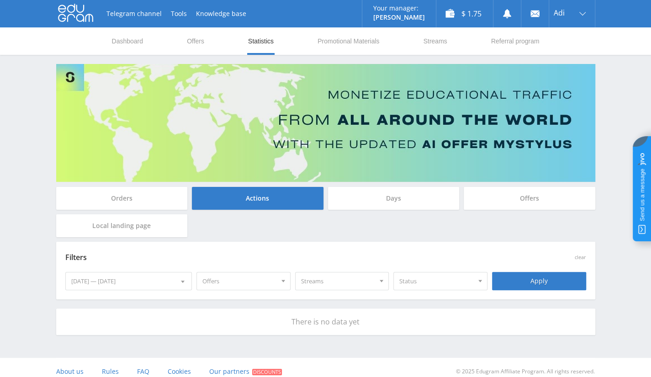
click at [385, 200] on div "Days" at bounding box center [394, 198] width 132 height 23
click at [0, 0] on input "Days" at bounding box center [0, 0] width 0 height 0
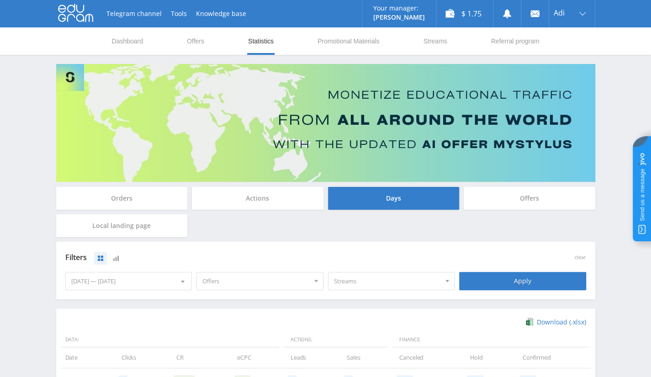
click at [539, 191] on div "Offers" at bounding box center [530, 198] width 132 height 23
click at [0, 0] on input "Offers" at bounding box center [0, 0] width 0 height 0
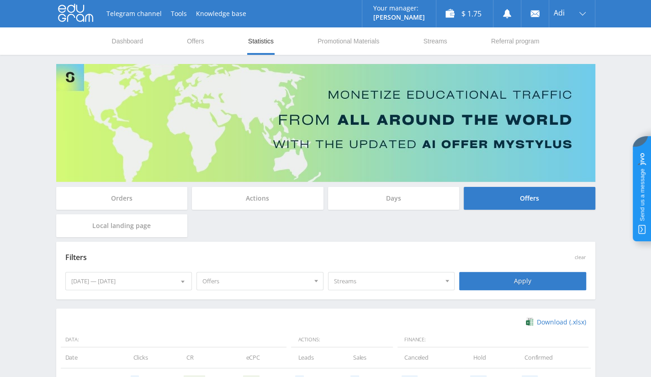
click at [135, 201] on div "Orders" at bounding box center [122, 198] width 132 height 23
click at [0, 0] on input "Orders" at bounding box center [0, 0] width 0 height 0
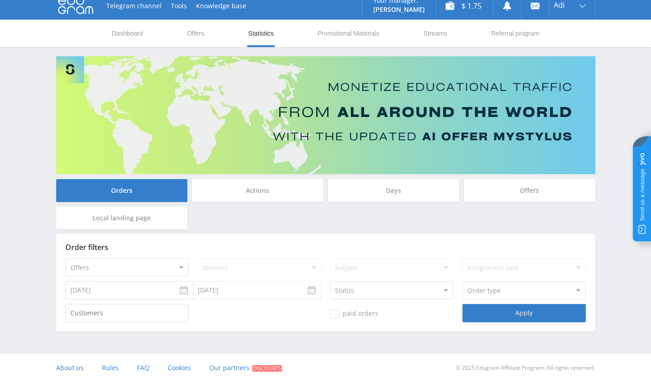
scroll to position [12, 0]
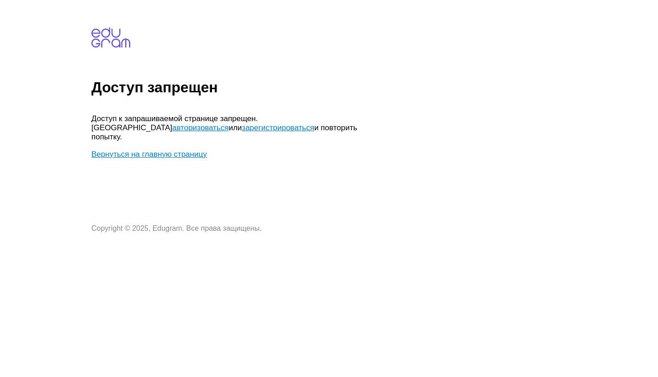
click at [145, 150] on link "Вернуться на главную страницу" at bounding box center [149, 154] width 116 height 9
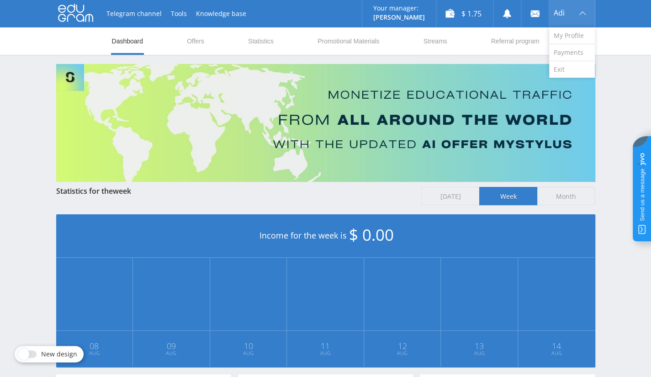
click at [552, 18] on div "Adi" at bounding box center [572, 13] width 46 height 27
click at [561, 64] on link "Exit" at bounding box center [572, 69] width 46 height 16
